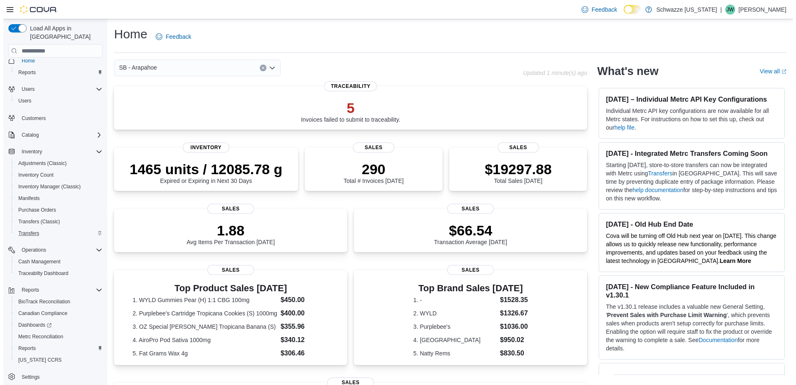
scroll to position [10, 0]
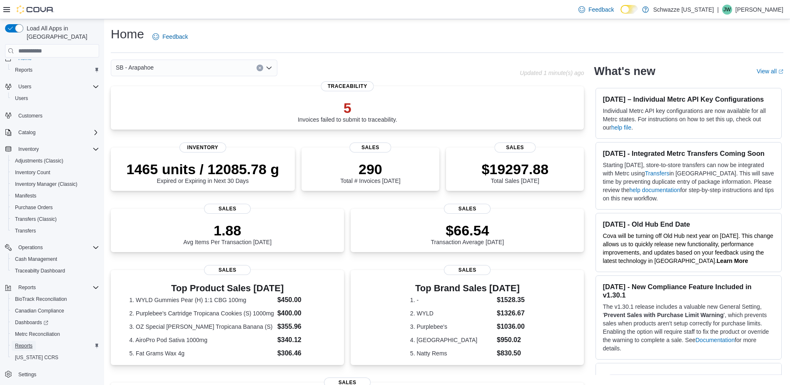
click at [27, 342] on span "Reports" at bounding box center [23, 345] width 17 height 7
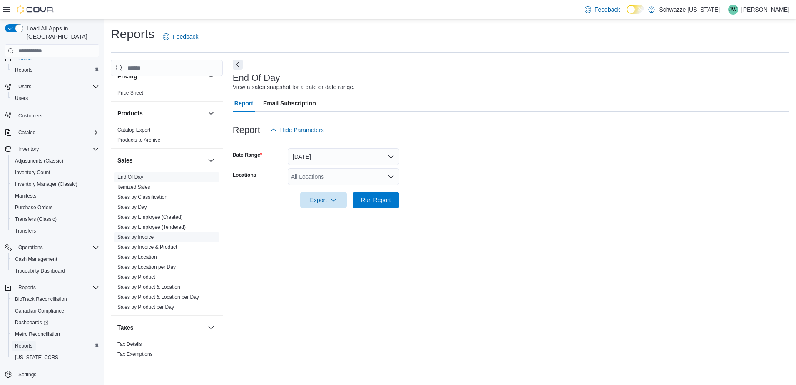
scroll to position [551, 0]
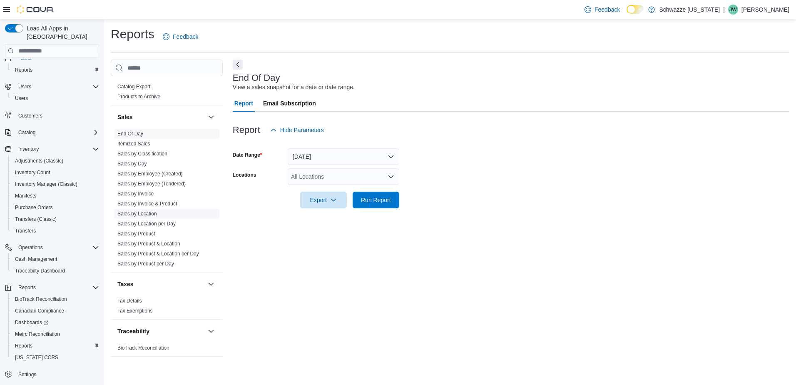
click at [147, 215] on link "Sales by Location" at bounding box center [137, 214] width 40 height 6
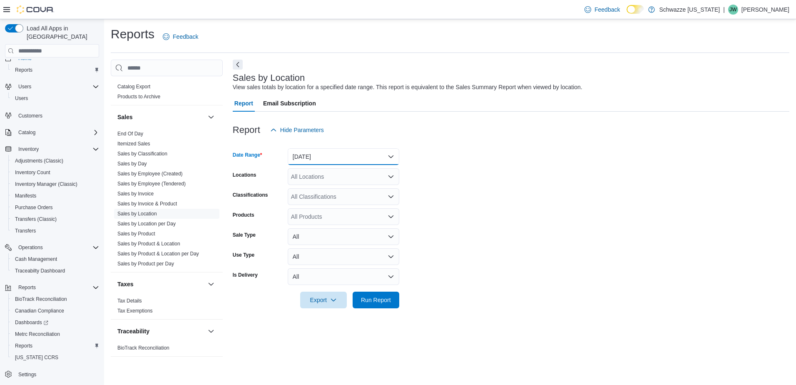
click at [390, 154] on button "[DATE]" at bounding box center [344, 156] width 112 height 17
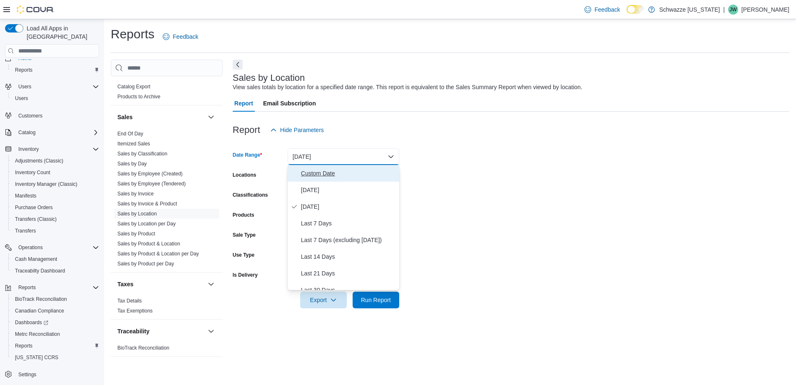
click at [336, 173] on span "Custom Date" at bounding box center [348, 173] width 95 height 10
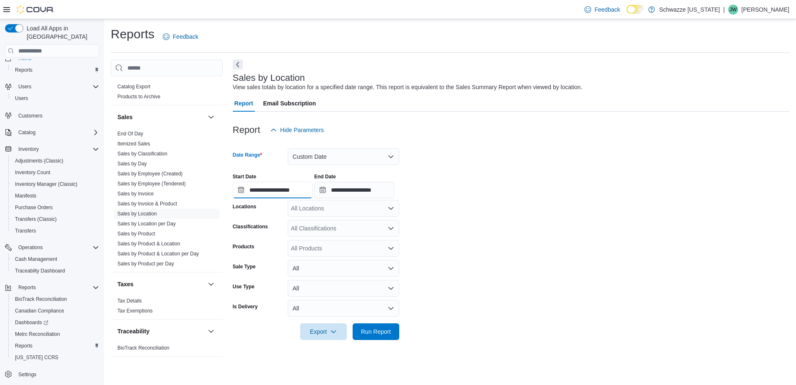
click at [241, 193] on input "**********" at bounding box center [273, 190] width 80 height 17
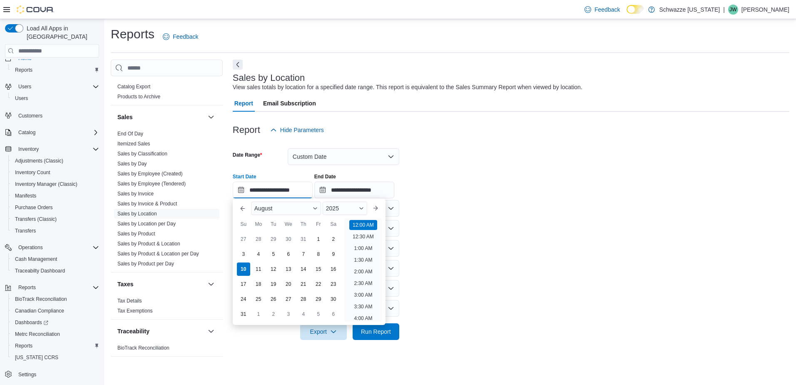
scroll to position [26, 0]
click at [242, 249] on div "3" at bounding box center [243, 254] width 15 height 15
type input "**********"
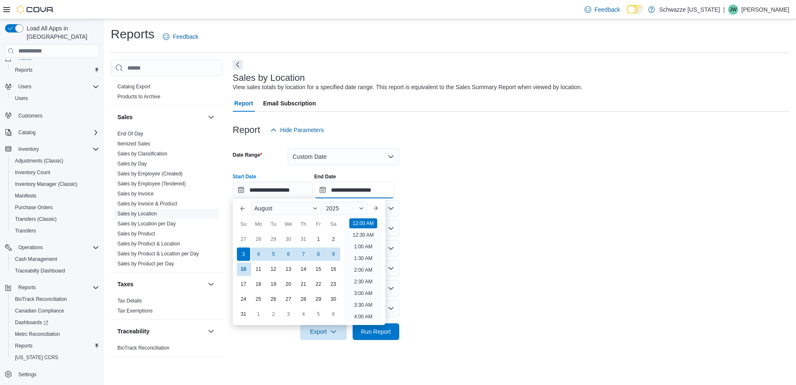
click at [324, 189] on input "**********" at bounding box center [354, 190] width 80 height 17
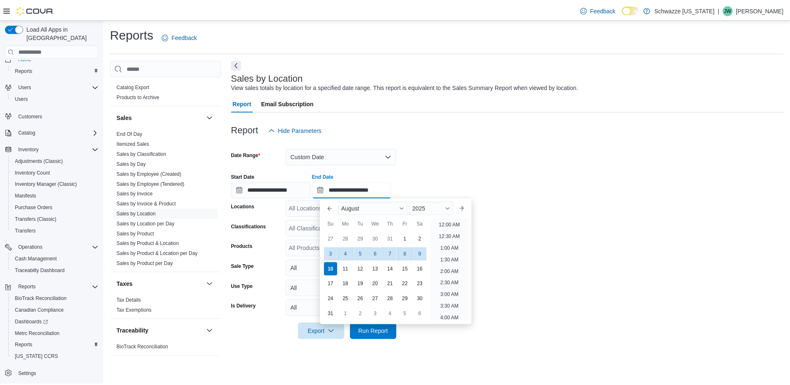
scroll to position [458, 0]
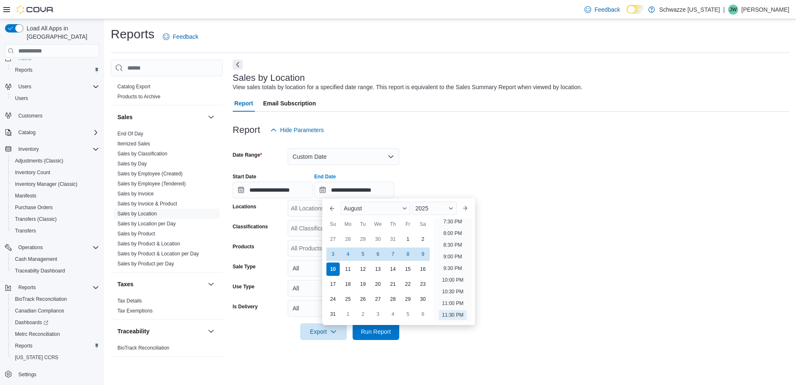
drag, startPoint x: 421, startPoint y: 254, endPoint x: 433, endPoint y: 247, distance: 13.6
click at [421, 254] on div "9" at bounding box center [422, 253] width 13 height 13
type input "**********"
click at [601, 200] on div at bounding box center [511, 199] width 557 height 2
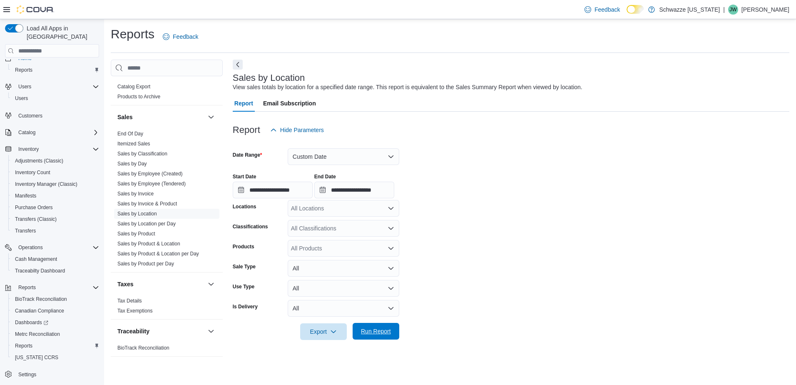
click at [379, 329] on span "Run Report" at bounding box center [376, 331] width 30 height 8
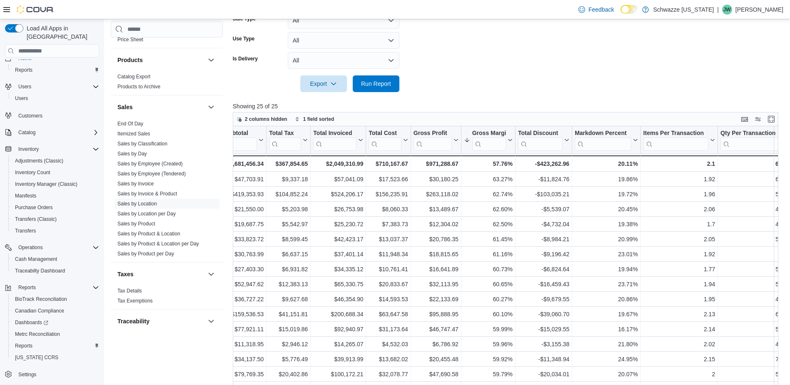
scroll to position [510, 0]
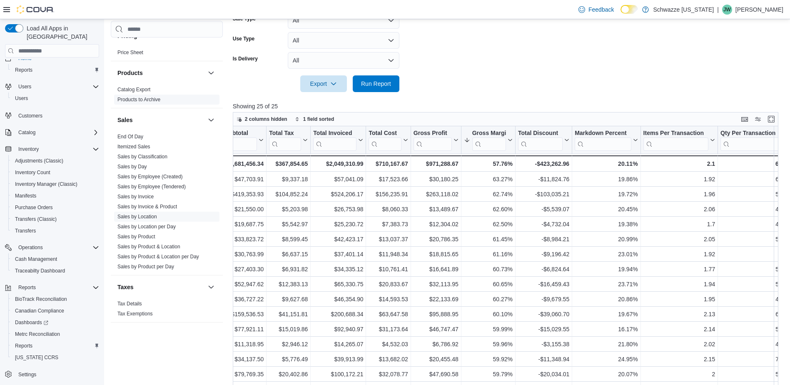
click at [139, 135] on link "End Of Day" at bounding box center [130, 137] width 26 height 6
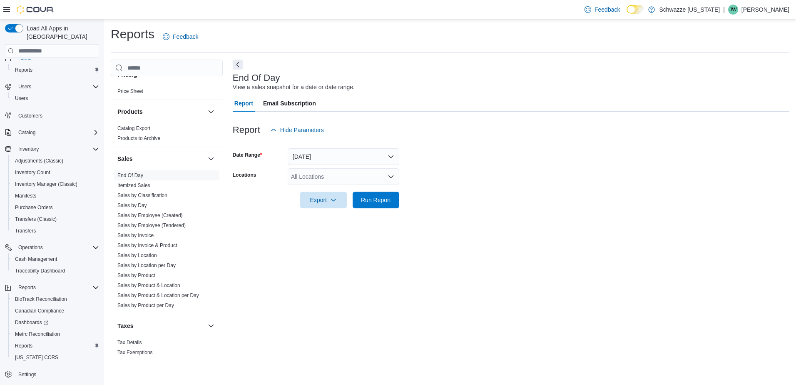
click at [388, 175] on icon "Open list of options" at bounding box center [391, 176] width 7 height 7
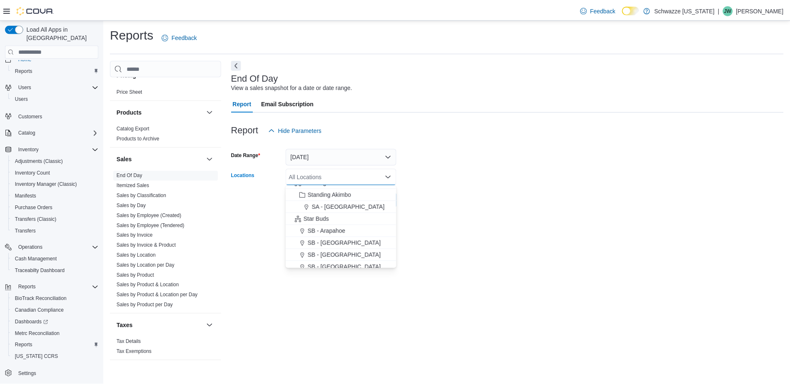
scroll to position [83, 0]
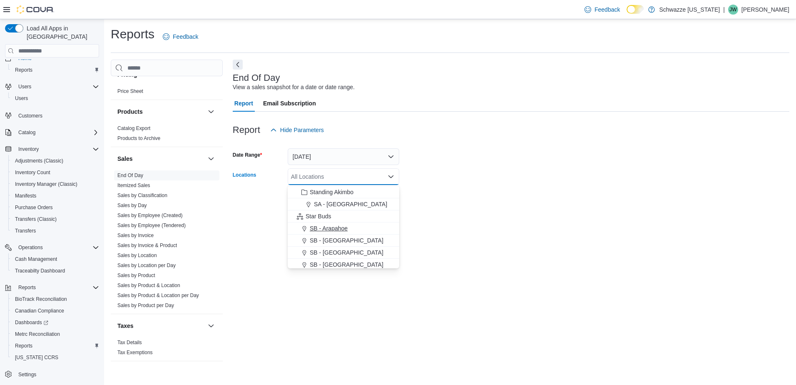
click at [340, 227] on span "SB - Arapahoe" at bounding box center [329, 228] width 38 height 8
click at [446, 185] on div at bounding box center [511, 188] width 557 height 7
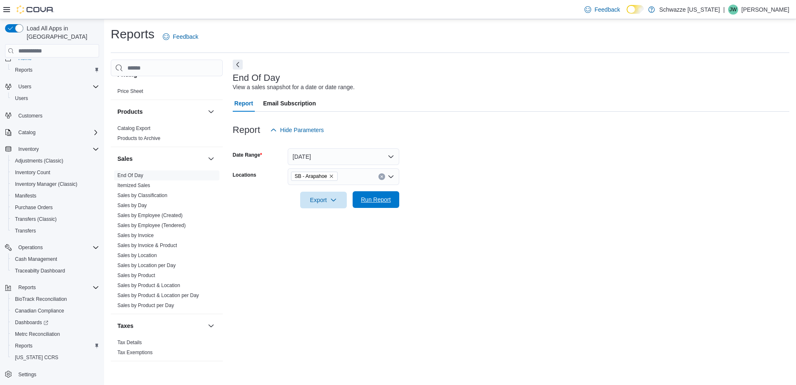
click at [360, 203] on span "Run Report" at bounding box center [376, 199] width 37 height 17
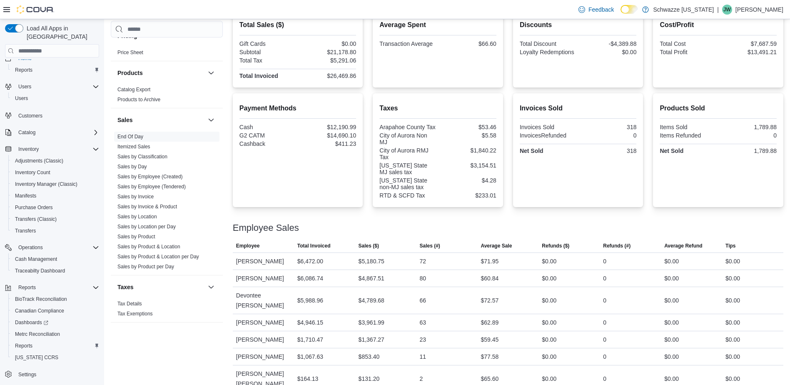
scroll to position [213, 0]
